Goal: Information Seeking & Learning: Learn about a topic

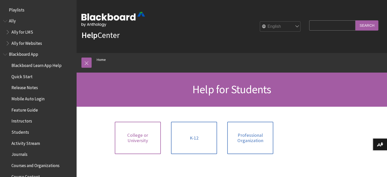
click at [140, 130] on link "College or University" at bounding box center [138, 138] width 46 height 32
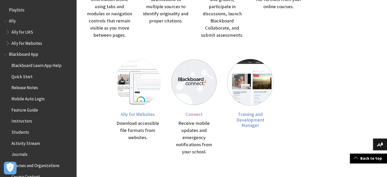
scroll to position [170, 0]
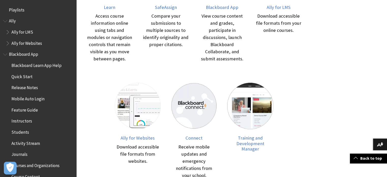
click at [30, 57] on span "Blackboard App" at bounding box center [38, 54] width 70 height 9
